Goal: Communication & Community: Answer question/provide support

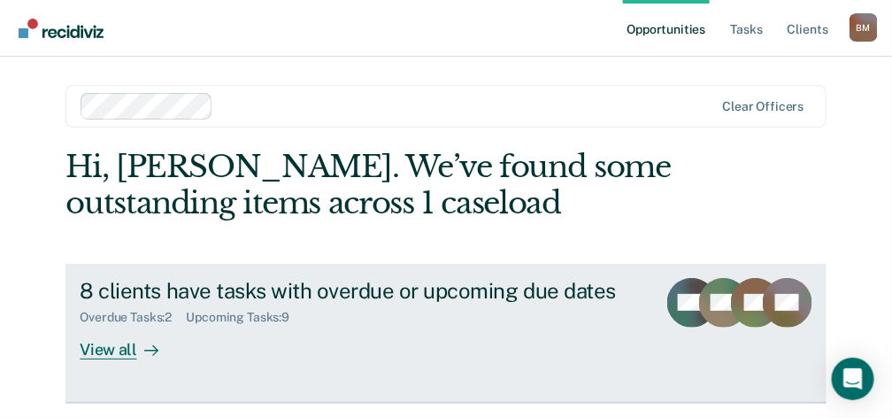
click at [121, 349] on div "View all" at bounding box center [129, 342] width 99 height 34
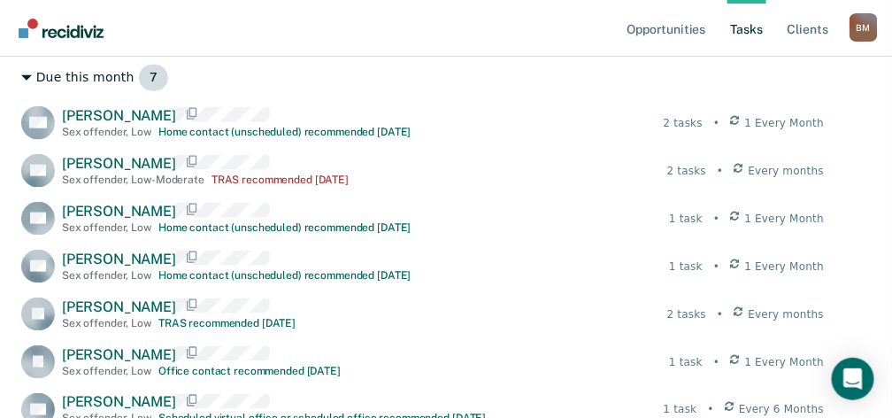
scroll to position [471, 0]
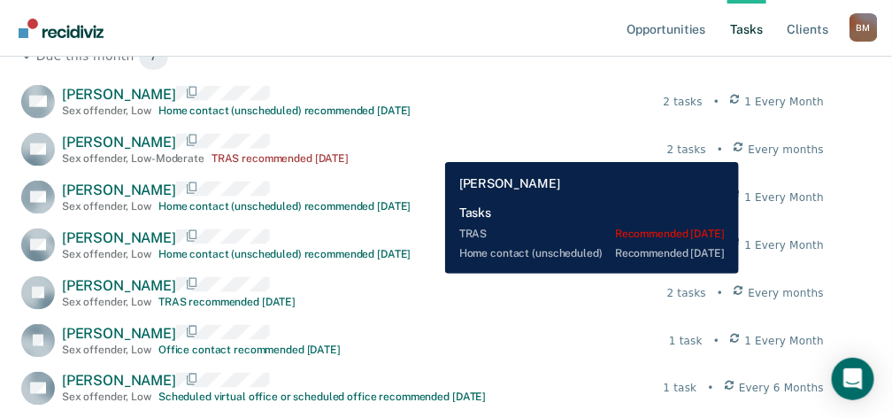
click at [706, 149] on div "2 tasks" at bounding box center [686, 150] width 39 height 16
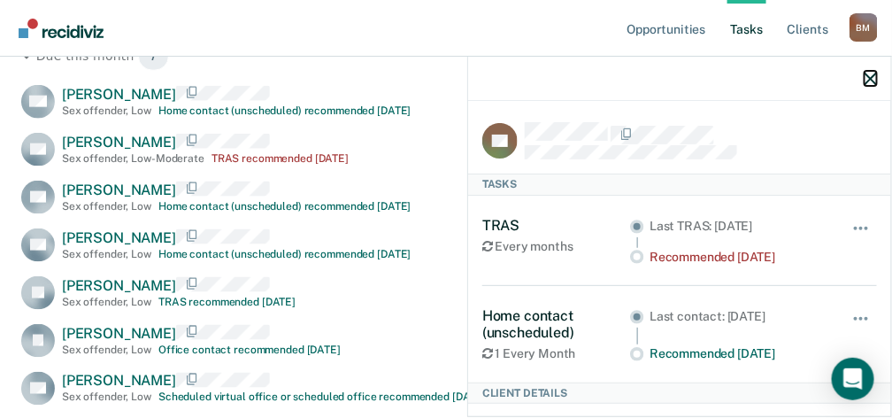
click at [870, 80] on icon "button" at bounding box center [870, 79] width 12 height 12
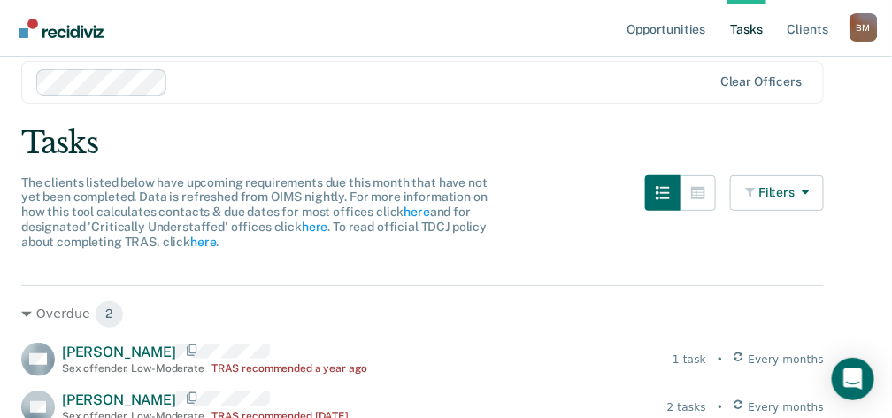
scroll to position [0, 0]
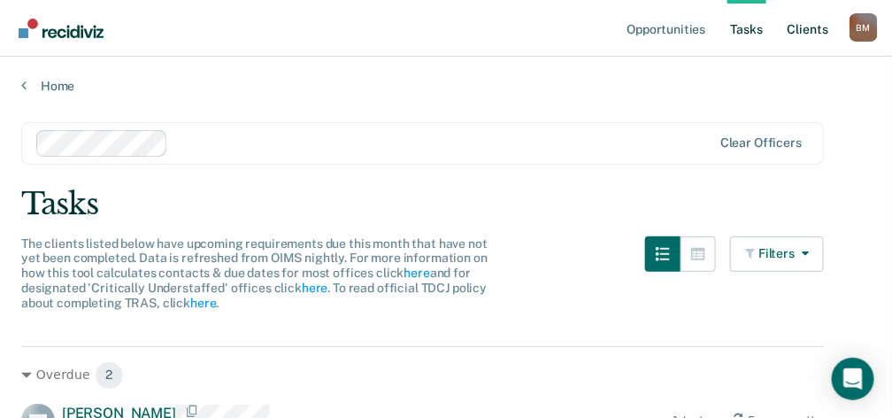
click at [815, 31] on link "Client s" at bounding box center [808, 28] width 48 height 57
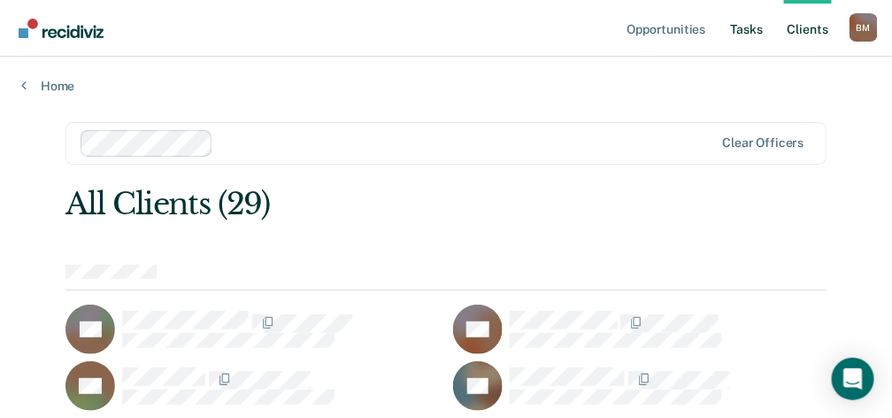
click at [748, 27] on link "Tasks" at bounding box center [746, 28] width 39 height 57
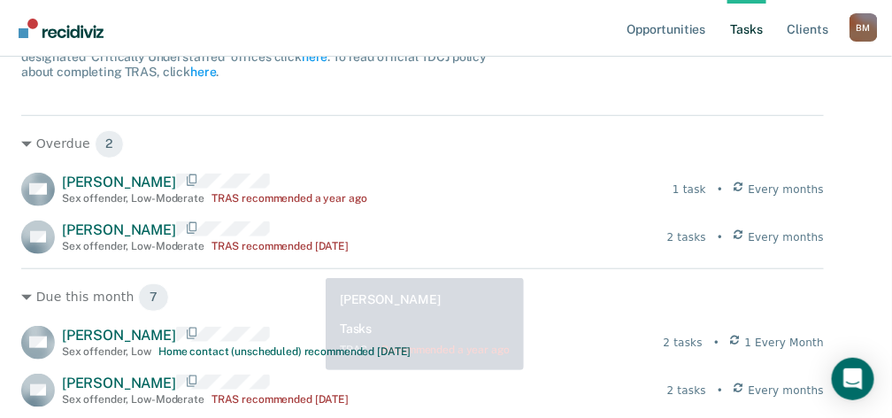
scroll to position [235, 0]
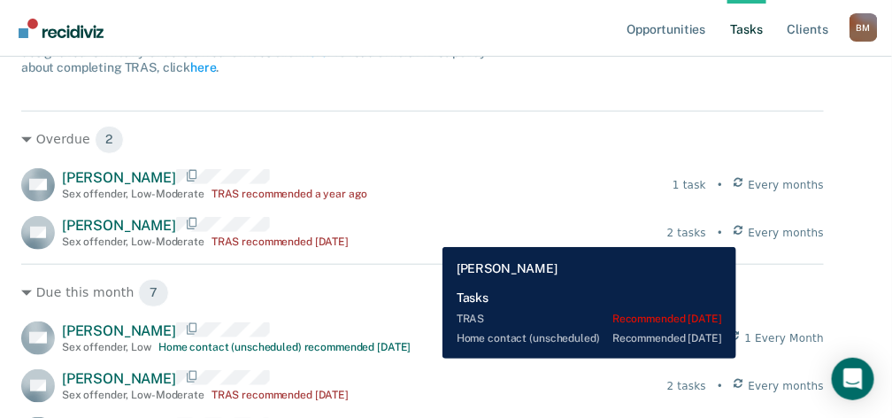
click at [706, 234] on div "2 tasks" at bounding box center [686, 233] width 39 height 16
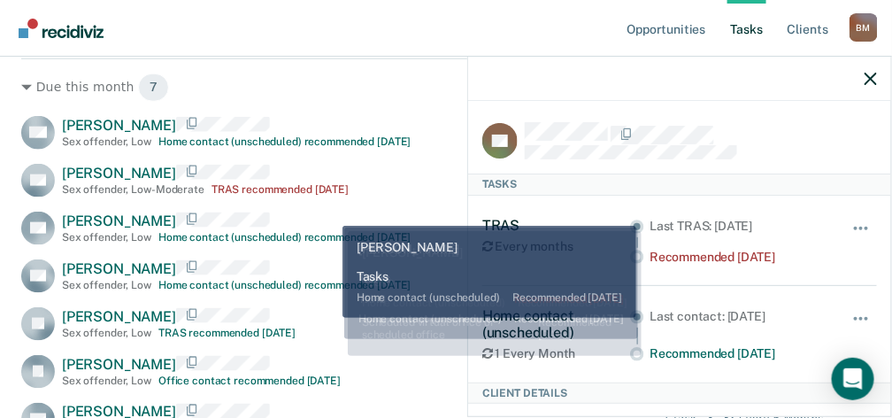
scroll to position [471, 0]
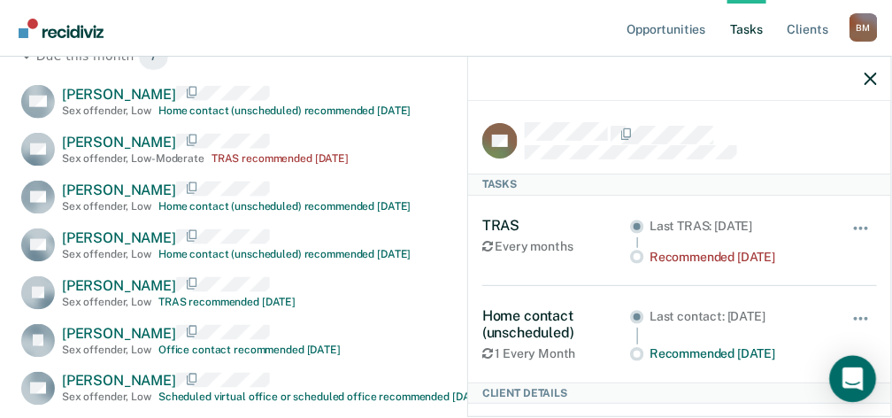
click at [858, 372] on icon "Open Intercom Messenger" at bounding box center [852, 378] width 20 height 23
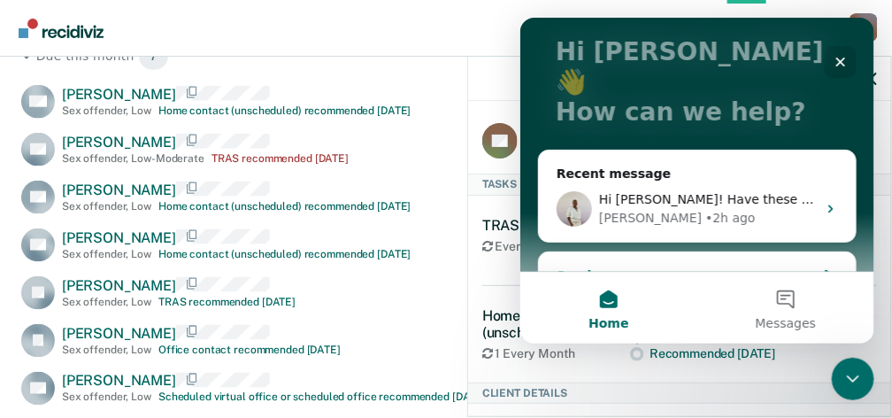
scroll to position [111, 0]
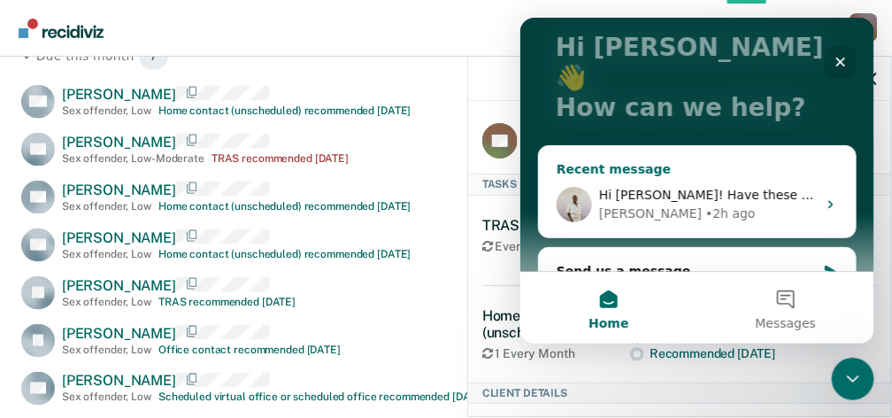
click at [828, 196] on icon "Intercom messenger" at bounding box center [830, 203] width 14 height 14
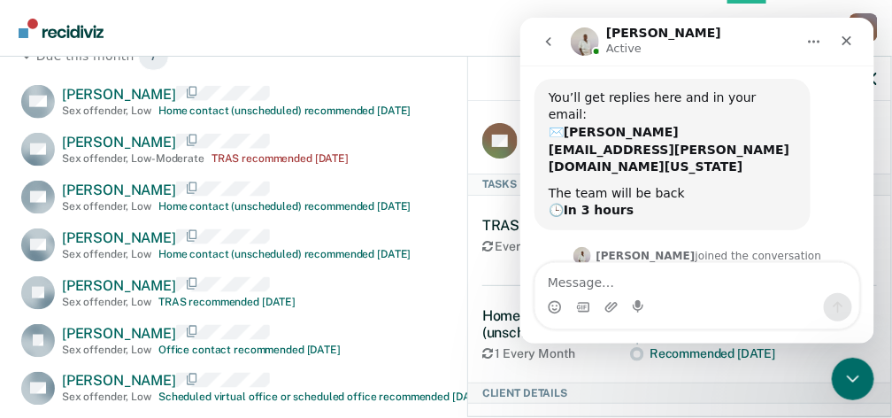
scroll to position [259, 0]
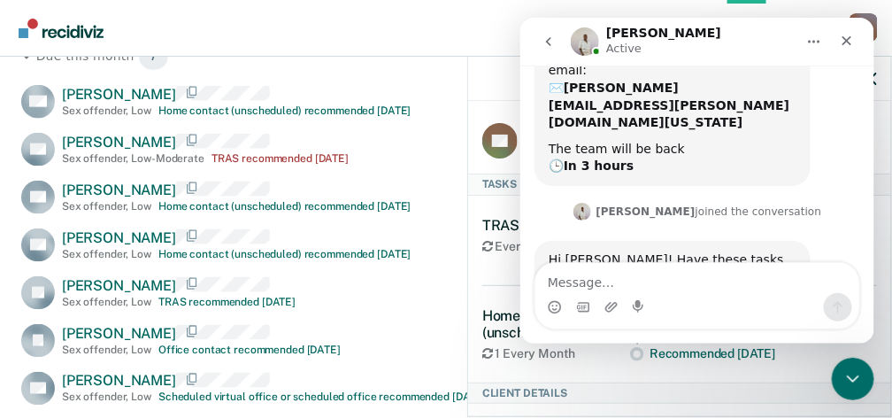
click at [644, 286] on textarea "Message…" at bounding box center [696, 277] width 324 height 30
type textarea "Yes, I am also missing a client on your list"
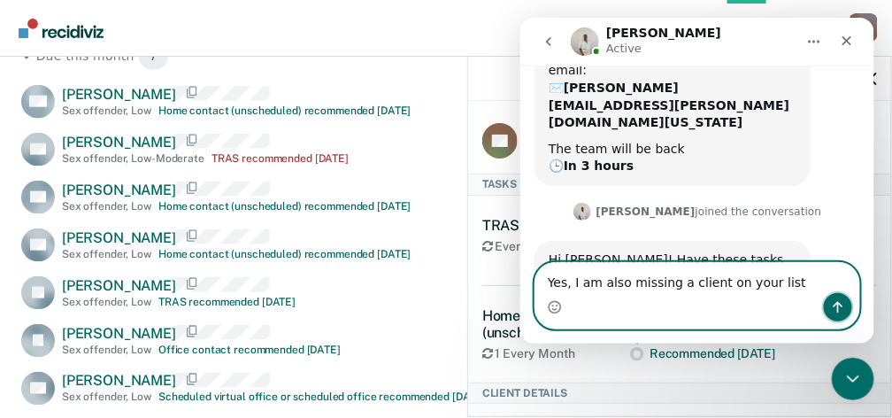
click at [841, 304] on icon "Send a message…" at bounding box center [837, 306] width 14 height 14
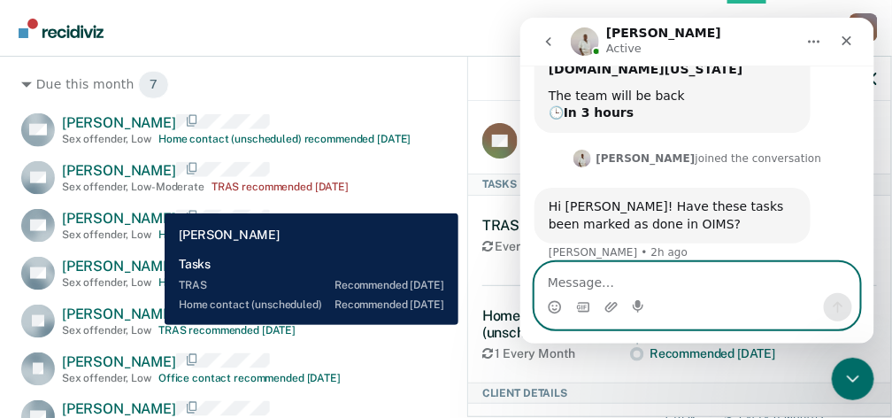
scroll to position [679, 0]
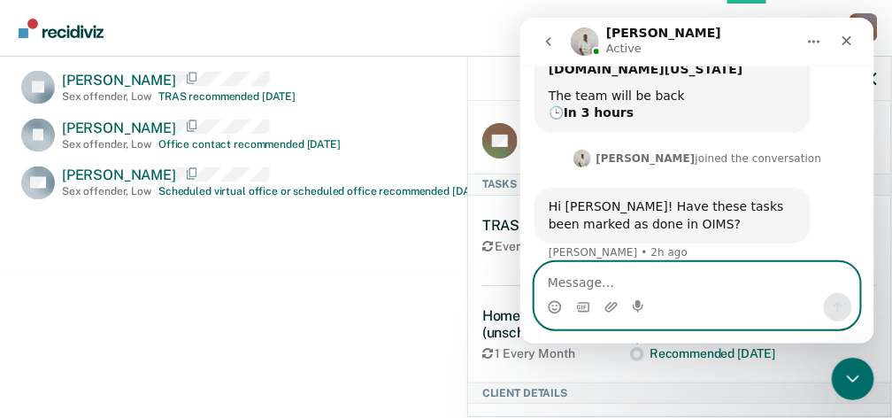
click at [633, 275] on textarea "Message…" at bounding box center [696, 277] width 324 height 30
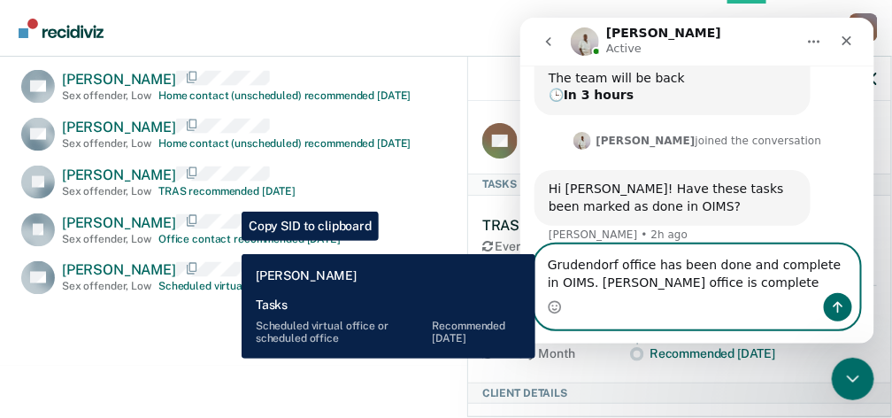
scroll to position [561, 0]
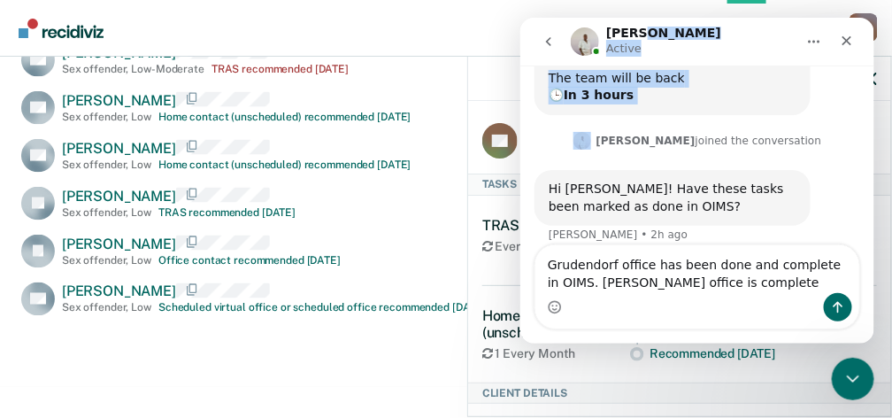
drag, startPoint x: 703, startPoint y: 33, endPoint x: 387, endPoint y: 81, distance: 319.5
click at [519, 81] on html "[PERSON_NAME] Active Ask us anything, or share your feedback. The website is no…" at bounding box center [696, 180] width 354 height 326
drag, startPoint x: 765, startPoint y: 33, endPoint x: 755, endPoint y: 33, distance: 9.7
click at [764, 33] on div "[PERSON_NAME] Active" at bounding box center [682, 41] width 225 height 31
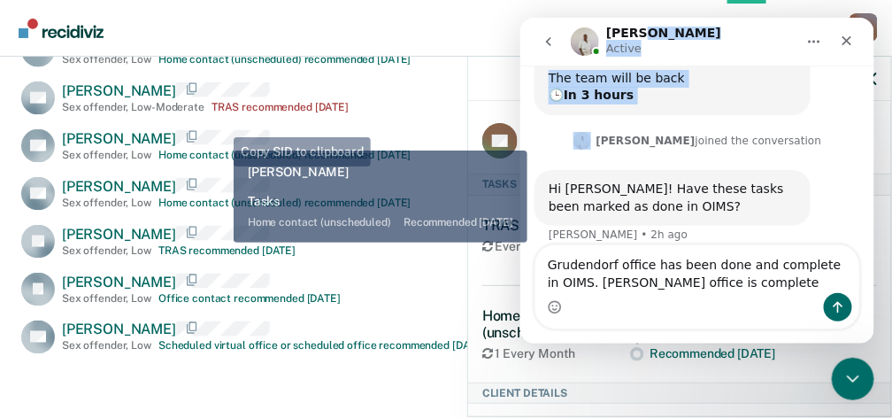
scroll to position [502, 0]
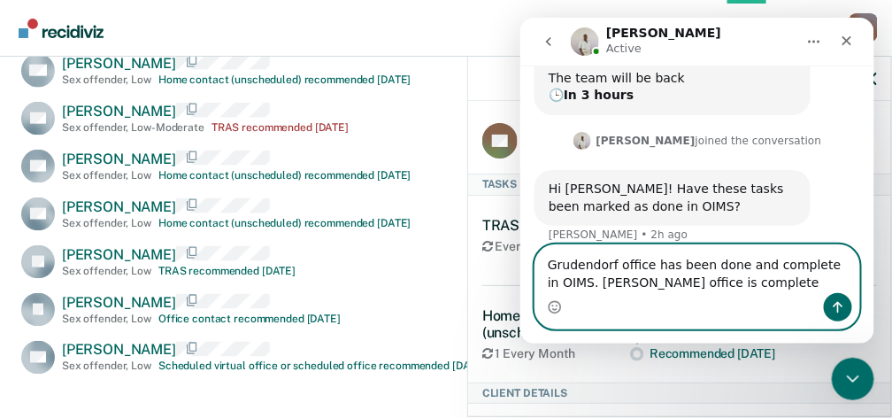
click at [742, 287] on textarea "Grudendorf office has been done and complete in OIMS. [PERSON_NAME] office is c…" at bounding box center [696, 268] width 324 height 48
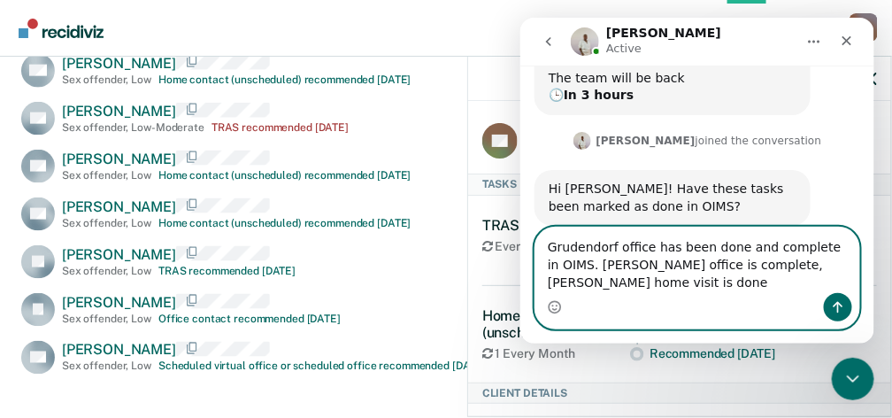
scroll to position [348, 0]
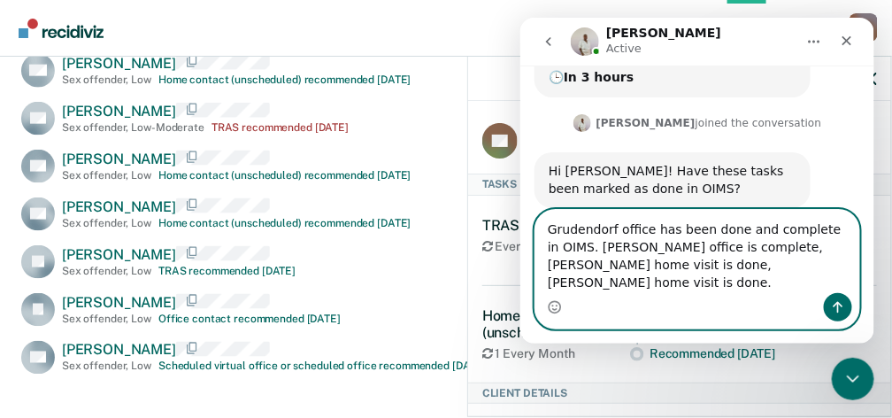
type textarea "Grudendorf office has been done and complete in OIMS. [PERSON_NAME] office is c…"
click at [832, 301] on icon "Send a message…" at bounding box center [837, 306] width 14 height 14
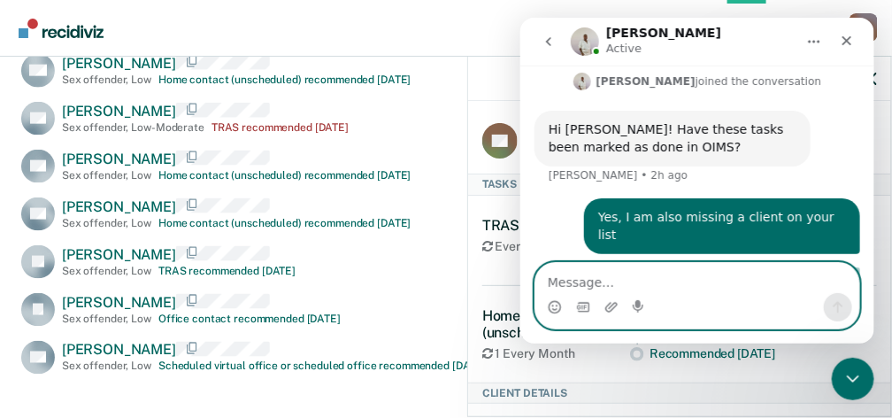
scroll to position [404, 0]
